Goal: Use online tool/utility: Utilize a website feature to perform a specific function

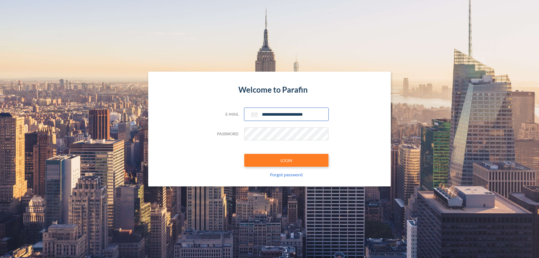
type input "**********"
click at [286, 160] on button "LOGIN" at bounding box center [286, 160] width 84 height 13
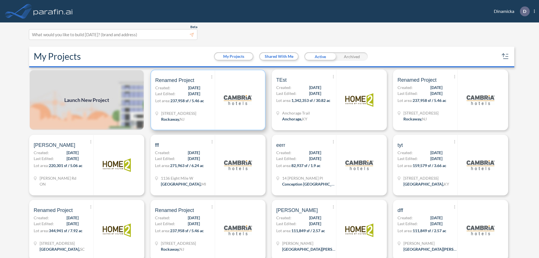
scroll to position [1, 0]
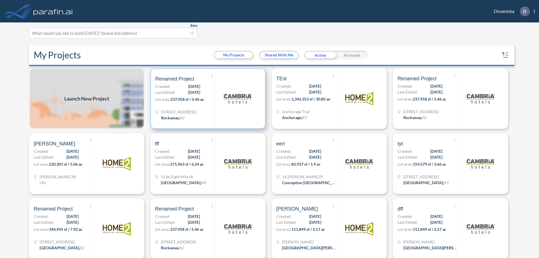
click at [207, 99] on p "Lot area: 237,958 sf / 5.46 ac" at bounding box center [185, 100] width 60 height 8
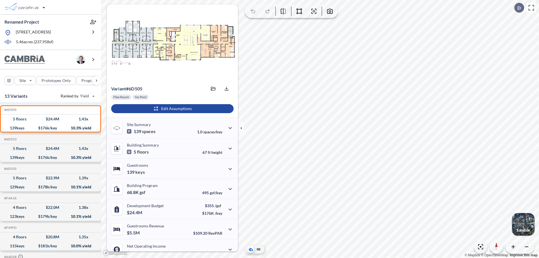
scroll to position [28, 0]
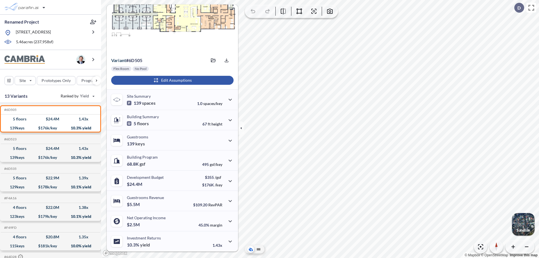
click at [172, 80] on div "button" at bounding box center [172, 80] width 122 height 9
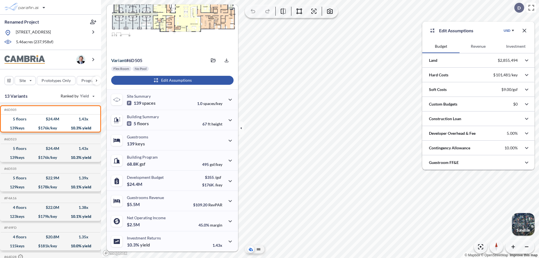
click at [478, 46] on button "Revenue" at bounding box center [478, 46] width 37 height 13
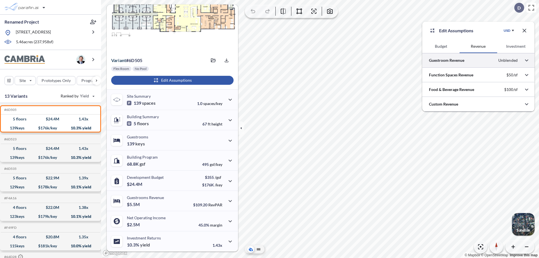
click at [479, 60] on div at bounding box center [478, 60] width 112 height 14
